Goal: Find specific page/section: Find specific page/section

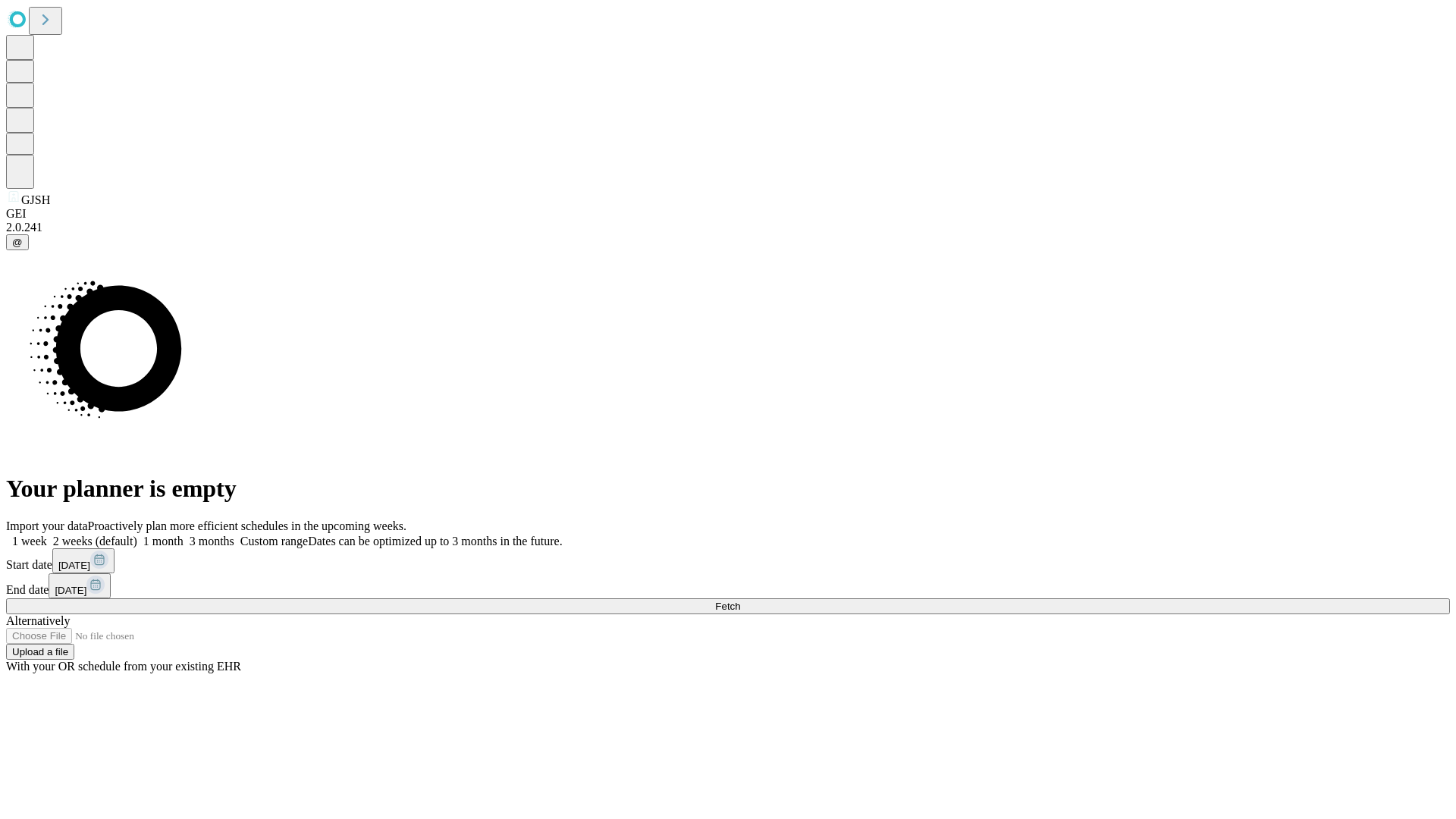
click at [741, 601] on span "Fetch" at bounding box center [728, 607] width 25 height 11
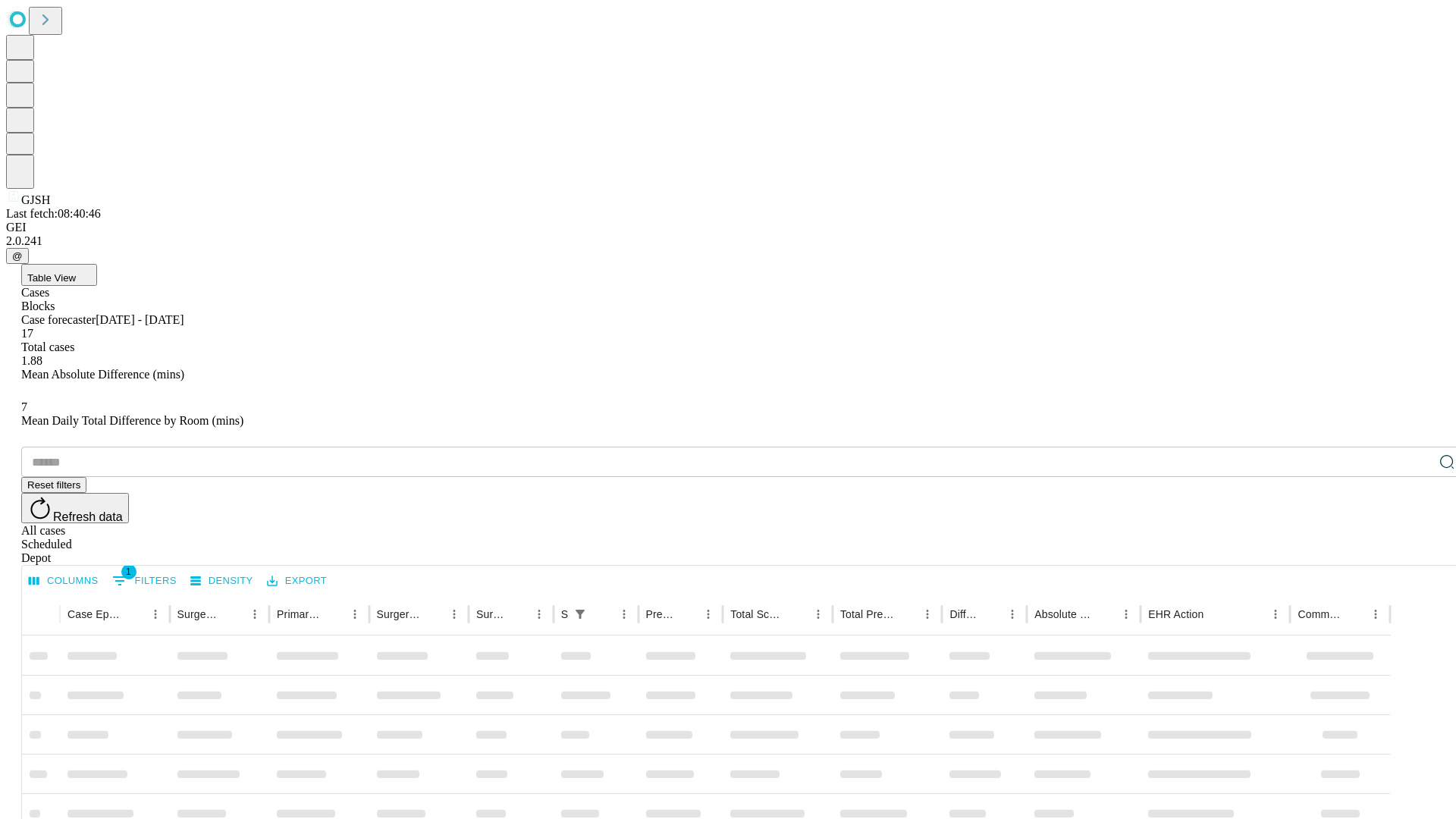
click at [76, 272] on span "Table View" at bounding box center [52, 278] width 48 height 11
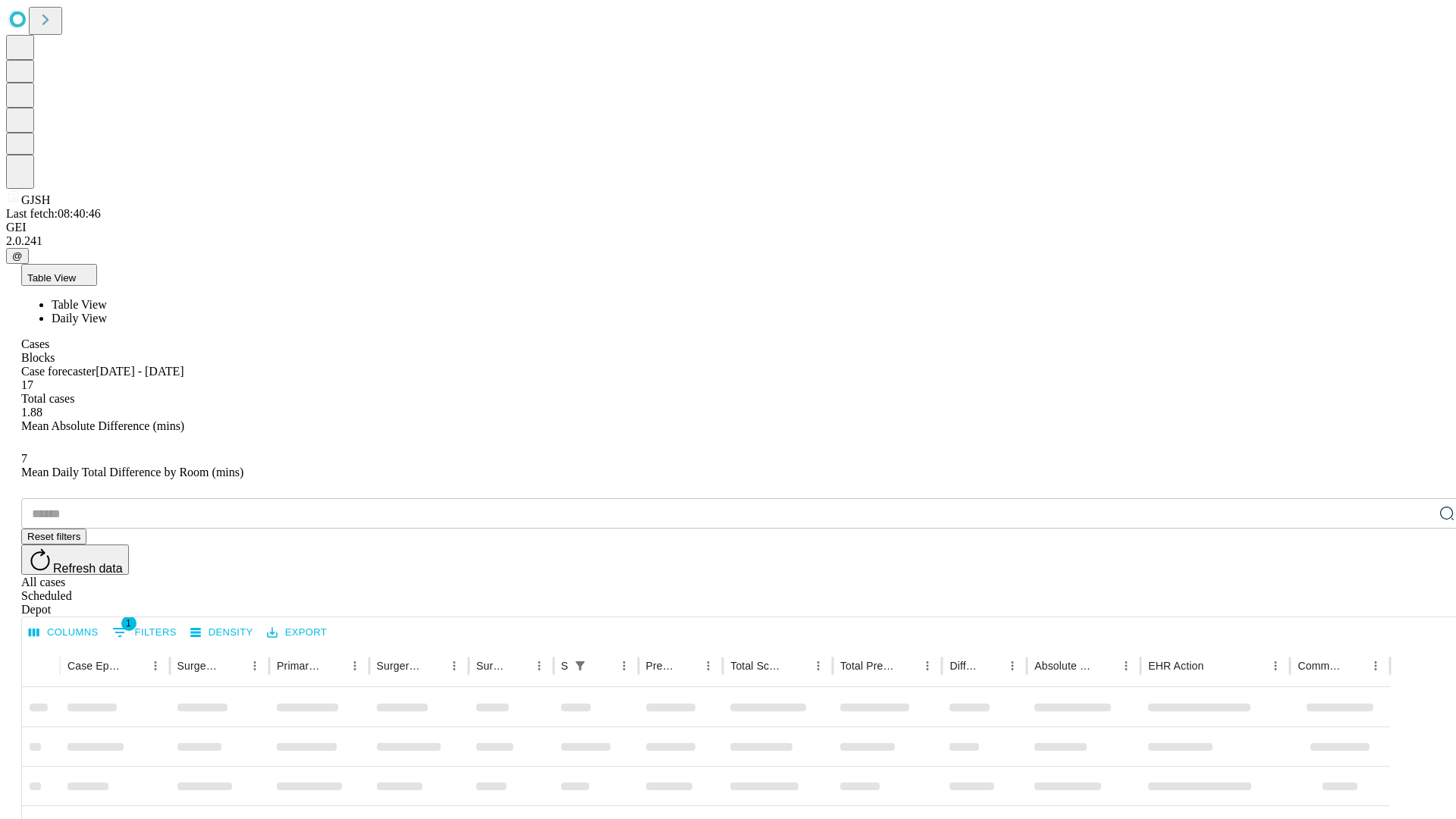
click at [107, 311] on span "Daily View" at bounding box center [79, 318] width 56 height 13
